Goal: Navigation & Orientation: Find specific page/section

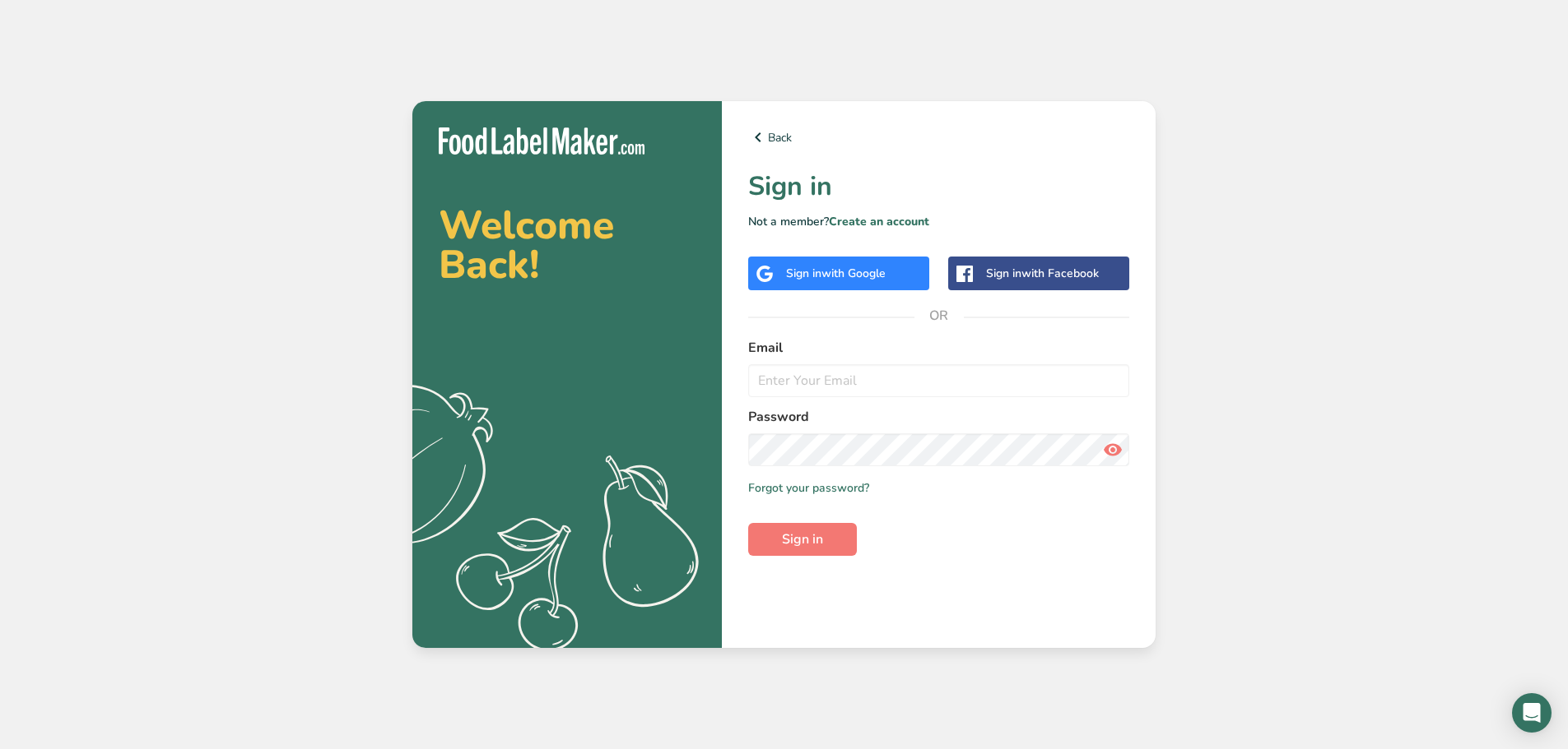
click at [857, 262] on div "Sign in with Google" at bounding box center [839, 273] width 181 height 34
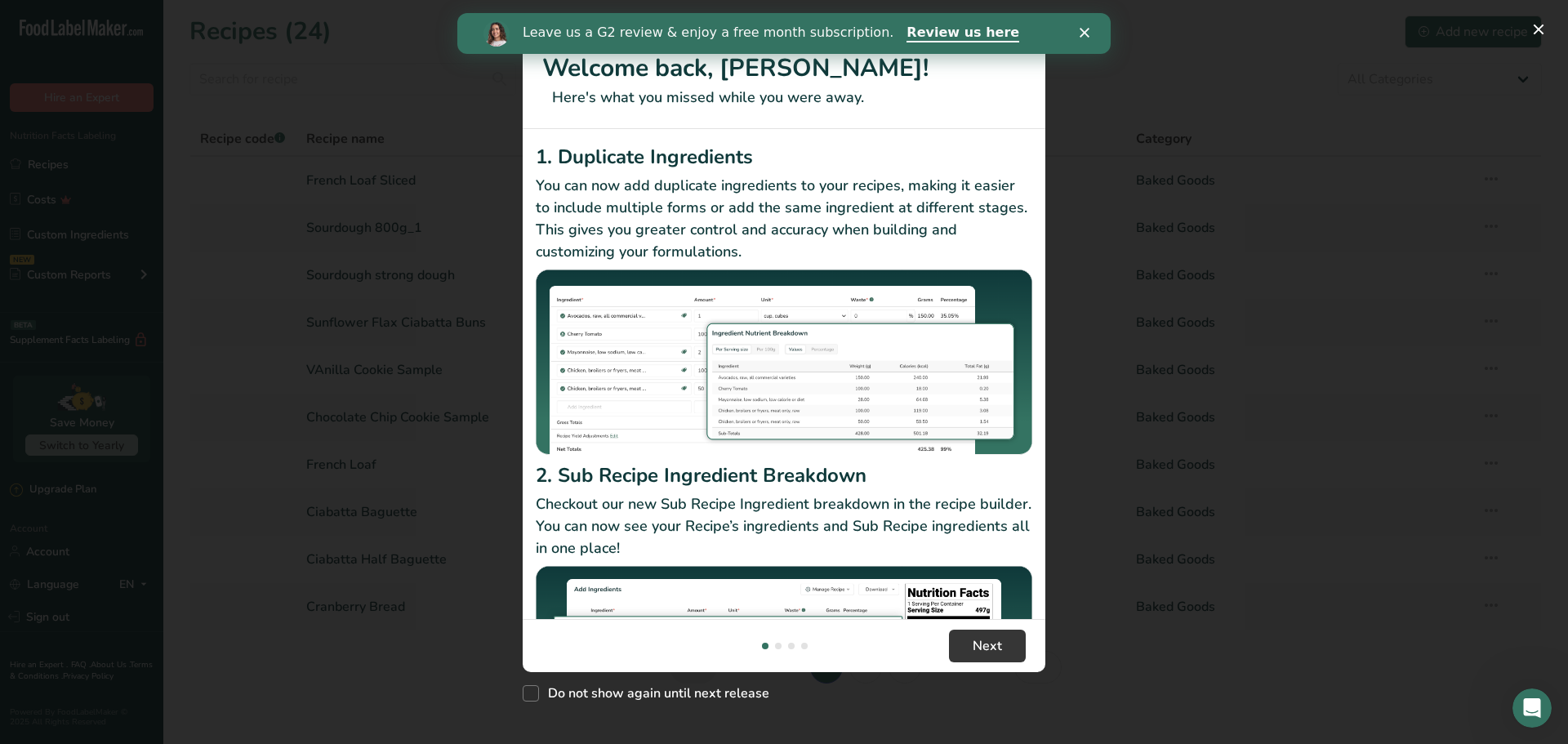
click at [1087, 37] on icon "Close" at bounding box center [1085, 32] width 10 height 10
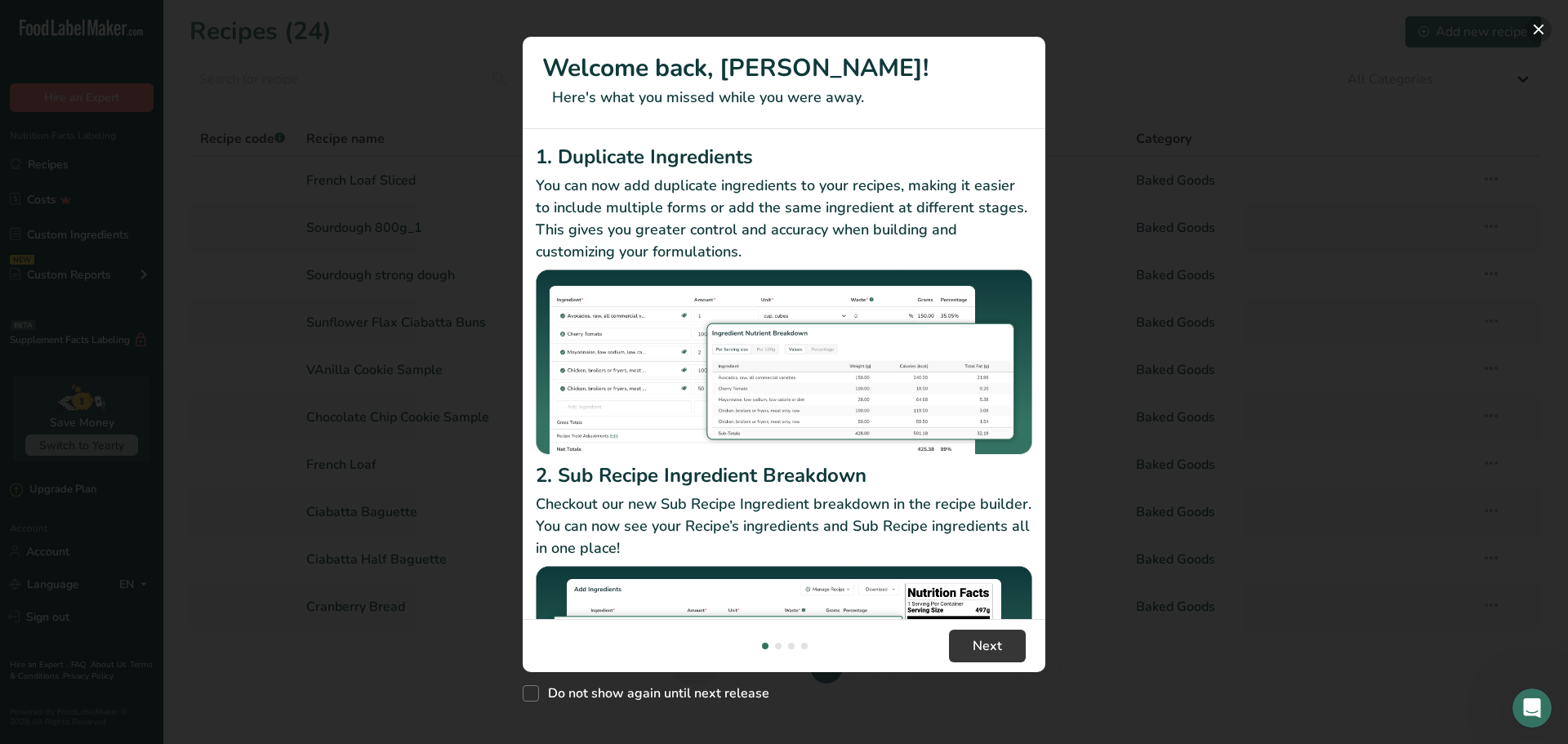
click at [1540, 22] on button "New Features" at bounding box center [1538, 30] width 26 height 26
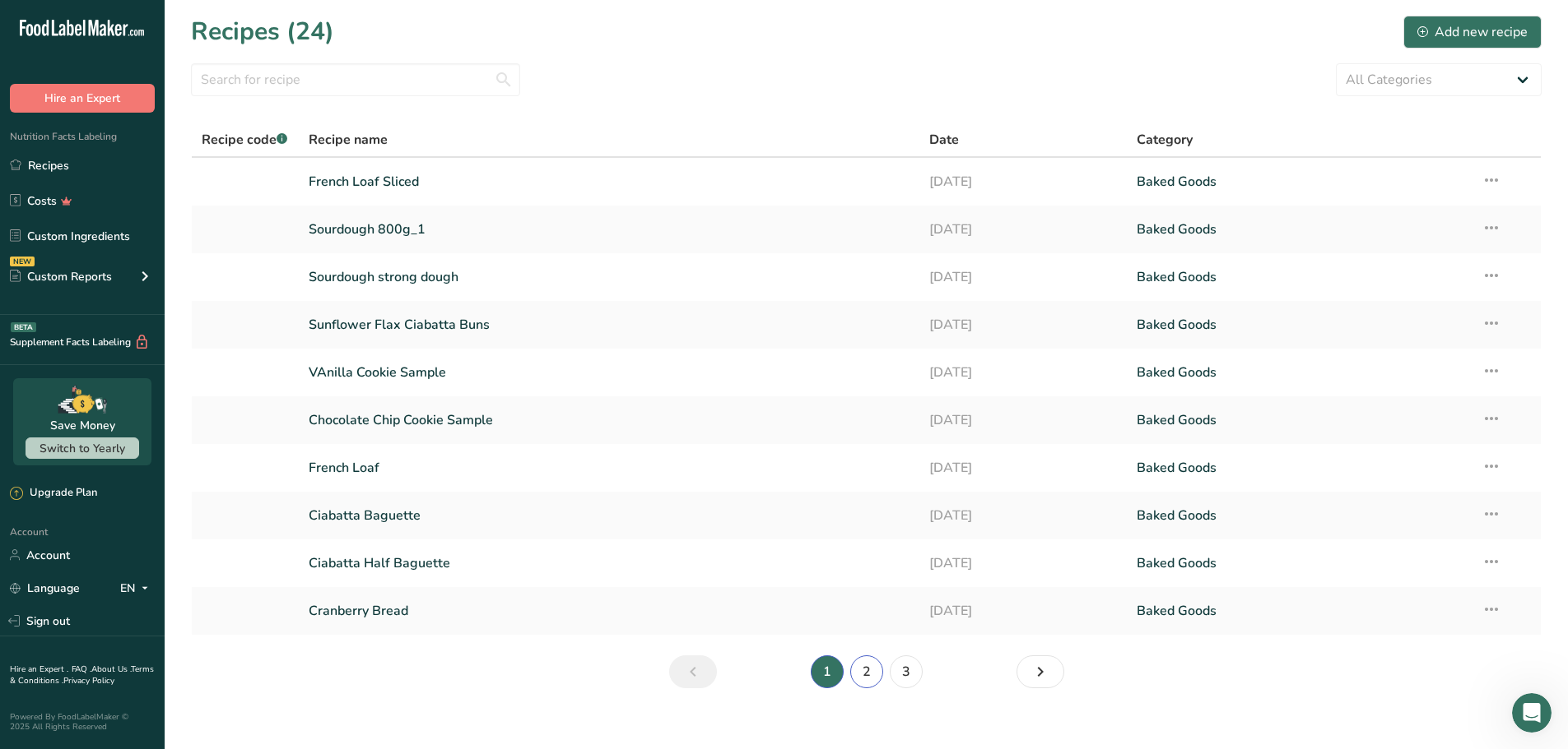
click at [868, 665] on link "2" at bounding box center [866, 672] width 33 height 33
click at [904, 666] on link "3" at bounding box center [905, 672] width 33 height 33
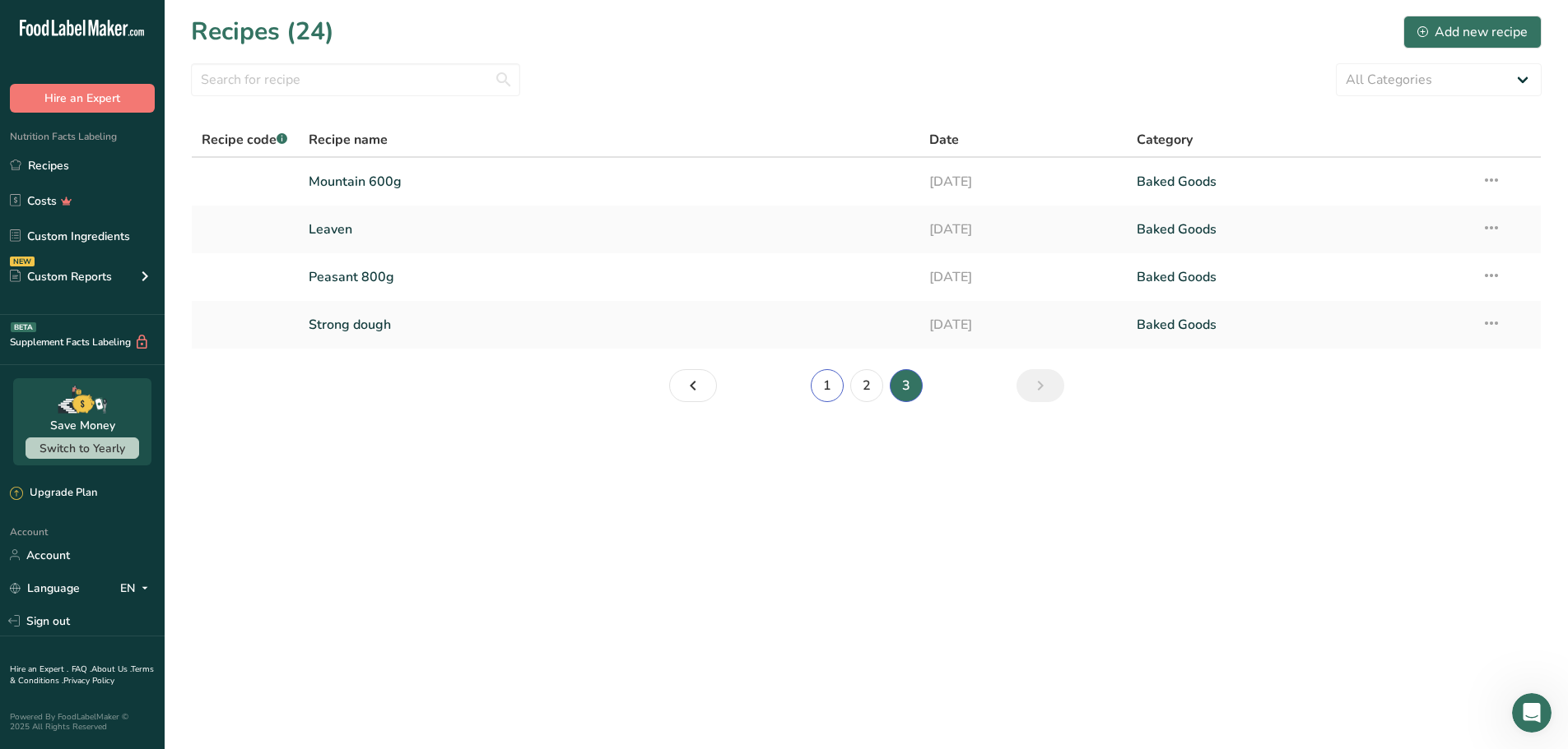
drag, startPoint x: 823, startPoint y: 383, endPoint x: 777, endPoint y: 490, distance: 116.5
click at [823, 384] on link "1" at bounding box center [827, 385] width 33 height 33
